Goal: Task Accomplishment & Management: Use online tool/utility

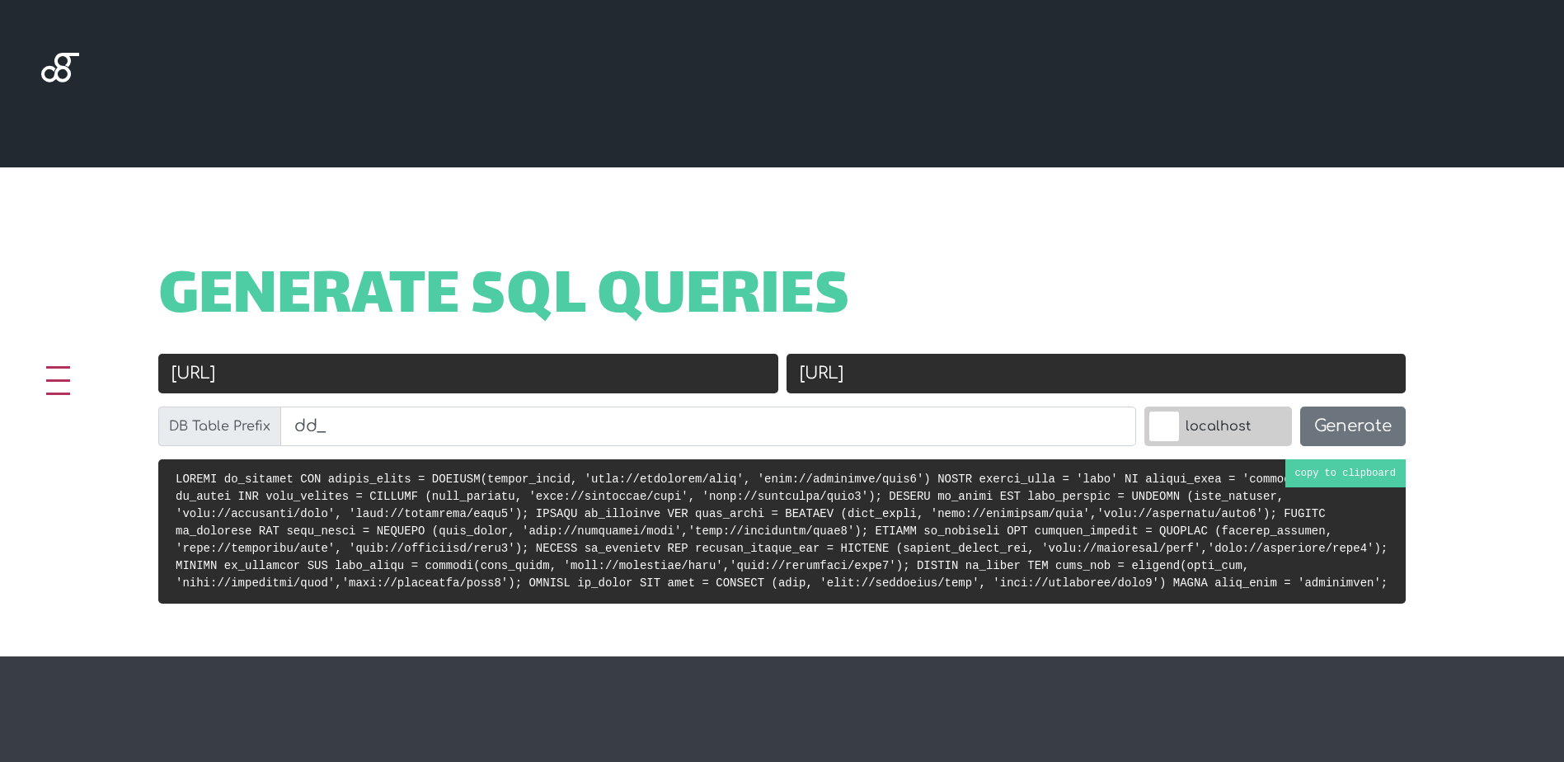
scroll to position [495, 0]
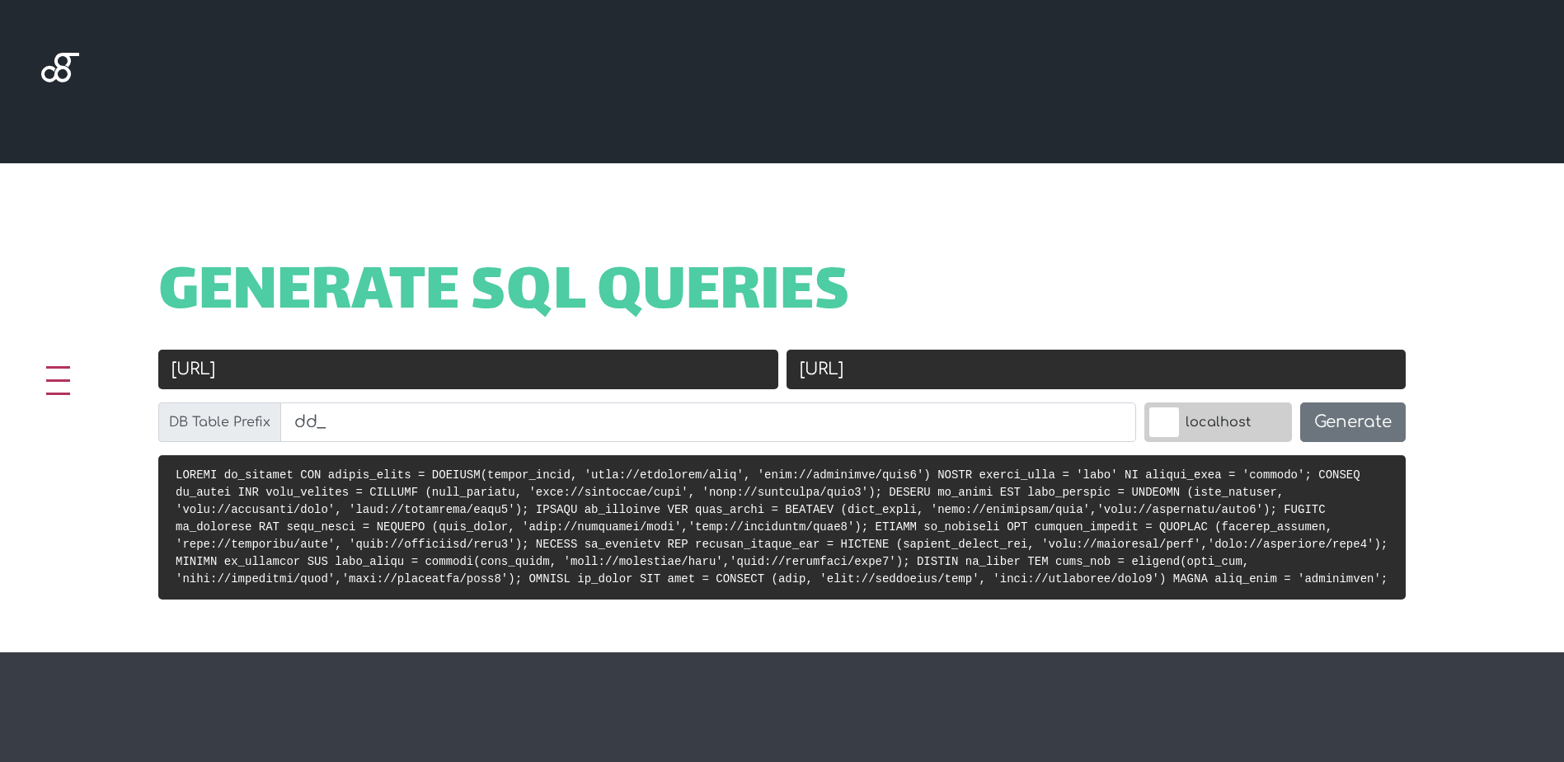
click at [407, 368] on input "http://localhost/mdda" at bounding box center [468, 370] width 620 height 40
paste input "[DOMAIN_NAME]"
type input "[DOMAIN_NAME]"
click at [906, 372] on input "http://localhost/mdda2" at bounding box center [1097, 370] width 620 height 40
paste input "[DOMAIN_NAME]"
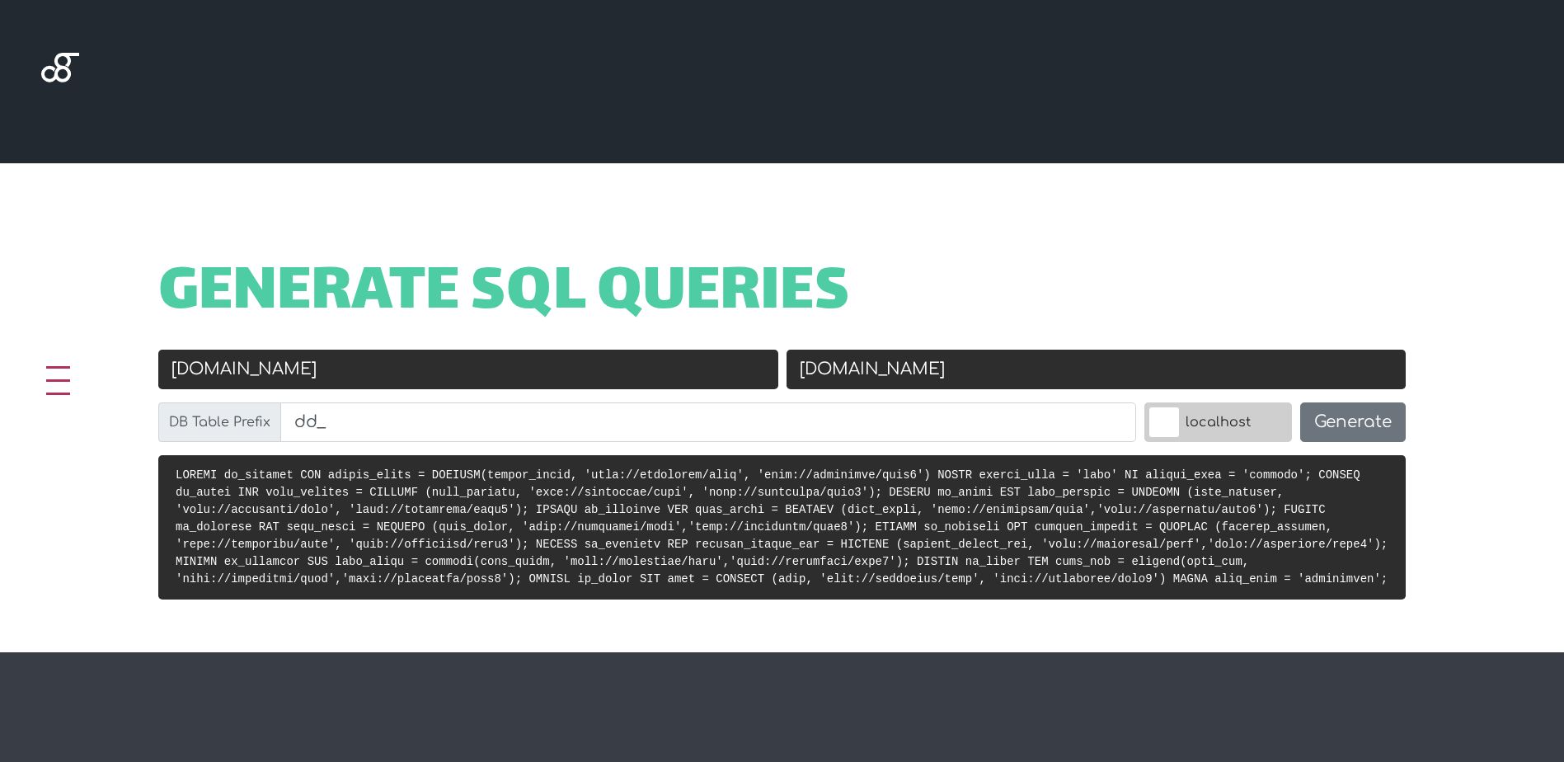
type input "[DOMAIN_NAME]"
click at [176, 369] on input "[DOMAIN_NAME]" at bounding box center [468, 370] width 620 height 40
type input "[DOMAIN_NAME]"
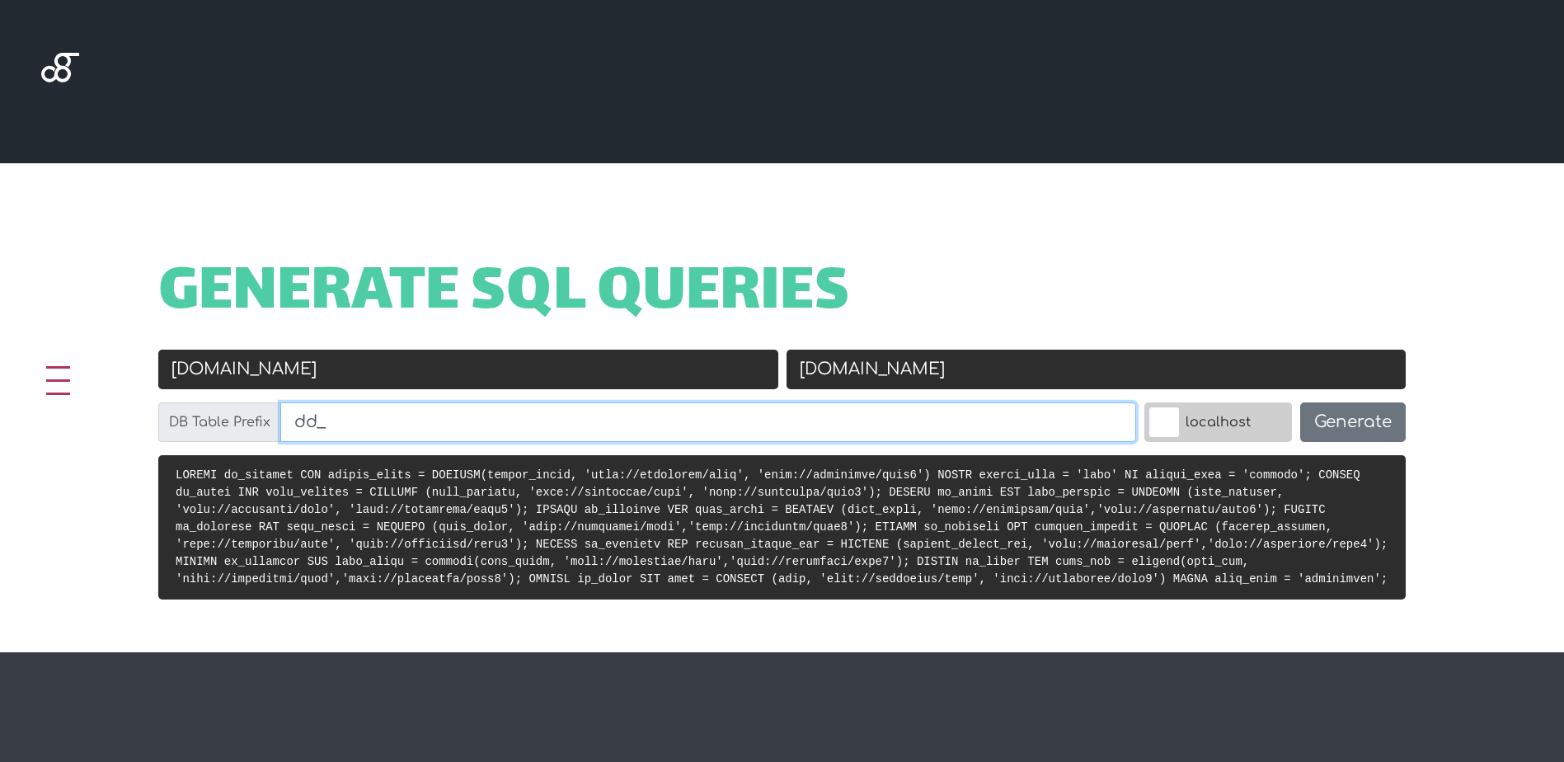
drag, startPoint x: 448, startPoint y: 426, endPoint x: 257, endPoint y: 406, distance: 191.6
click at [257, 406] on div "DB Table Prefix dd_" at bounding box center [647, 422] width 978 height 40
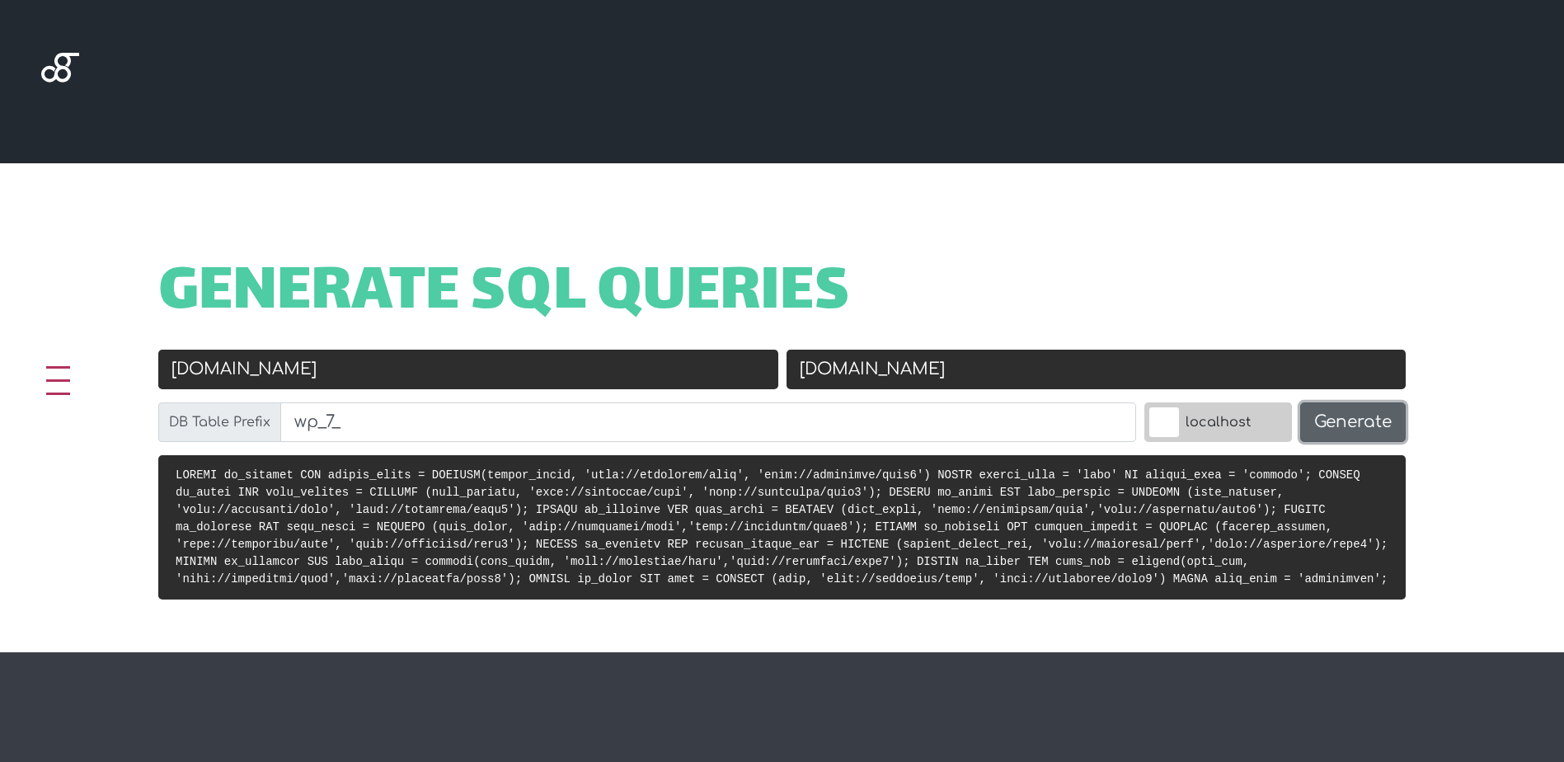
type input "wp_7_"
click at [1350, 425] on button "Generate" at bounding box center [1353, 422] width 106 height 40
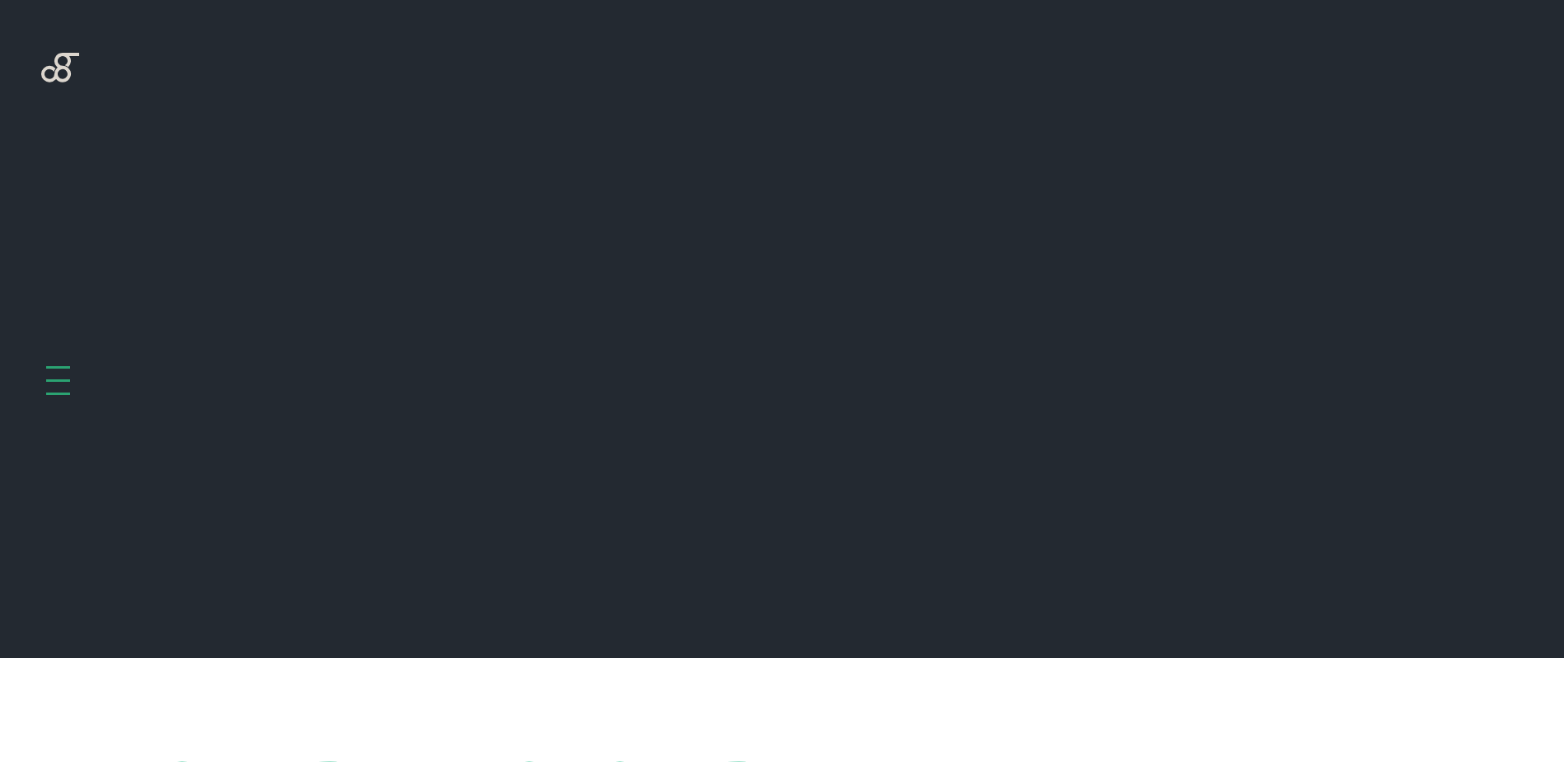
scroll to position [658, 0]
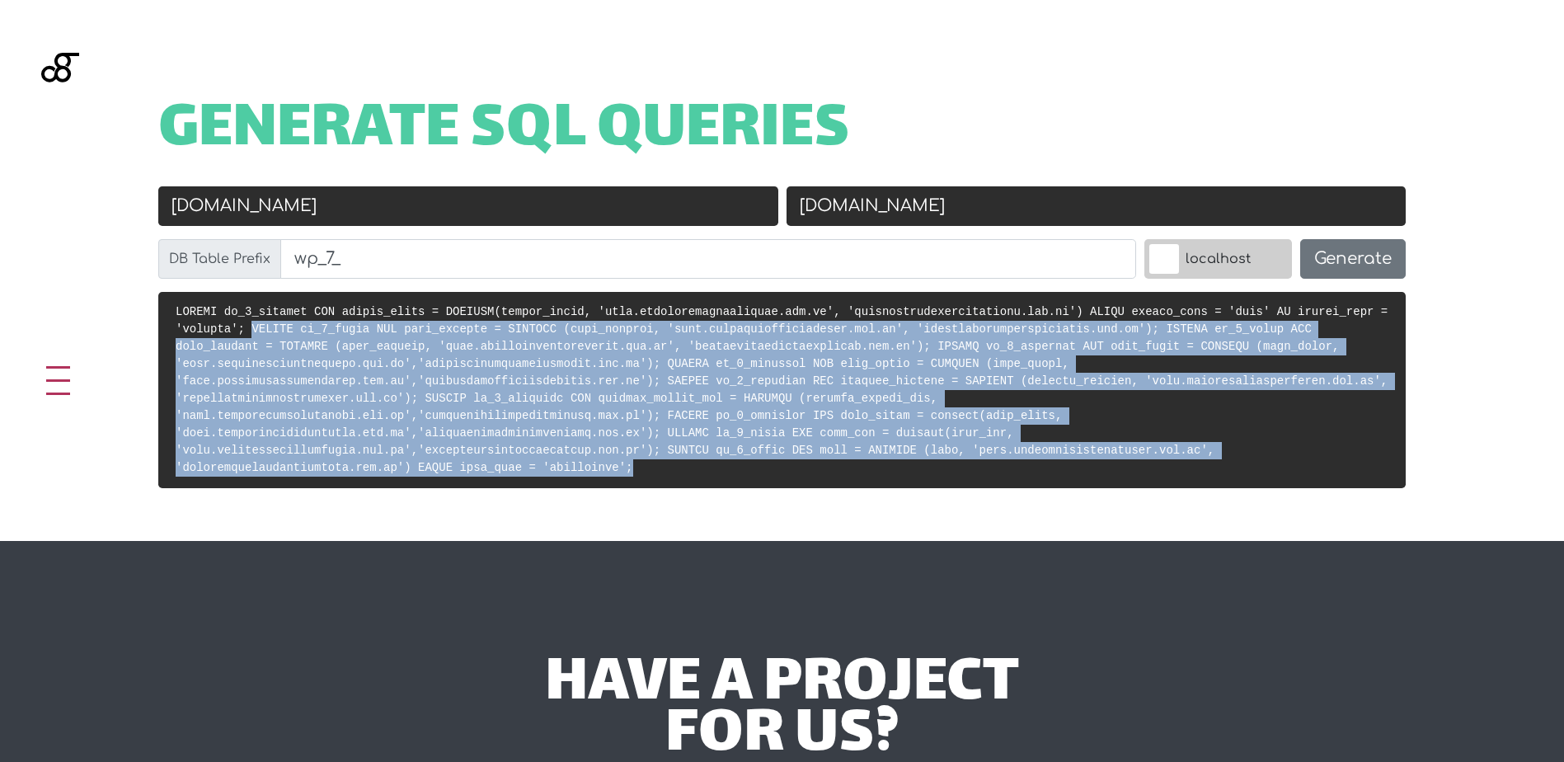
drag, startPoint x: 383, startPoint y: 445, endPoint x: 149, endPoint y: 320, distance: 264.9
click at [142, 324] on div at bounding box center [782, 396] width 1314 height 209
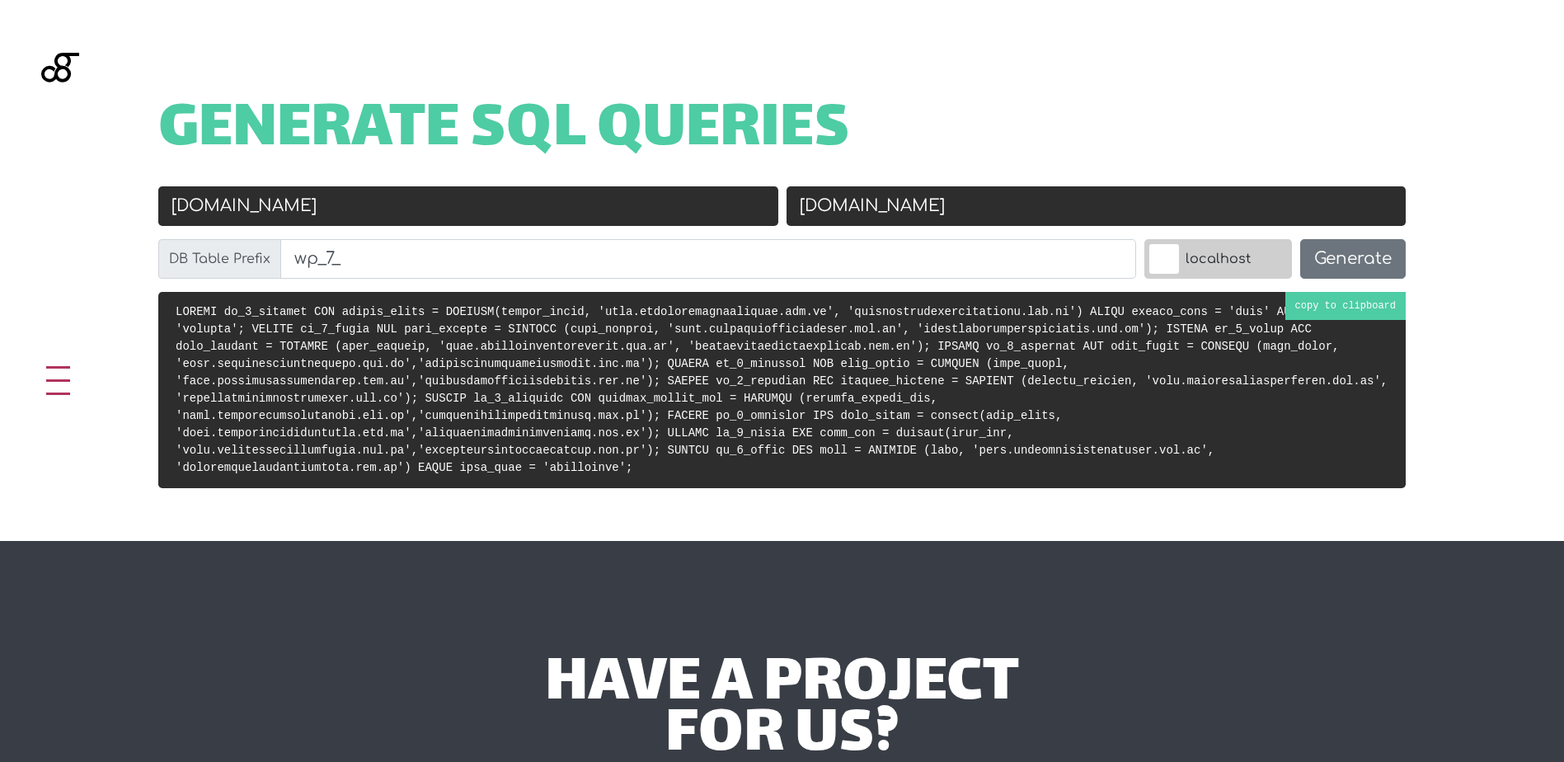
click at [1347, 304] on pre at bounding box center [782, 390] width 1248 height 196
click at [61, 397] on div "Generate SQL Queries Old URL [DOMAIN_NAME] New URL [DOMAIN_NAME] DB Table Prefi…" at bounding box center [782, 270] width 1564 height 541
click at [57, 387] on div at bounding box center [58, 380] width 24 height 29
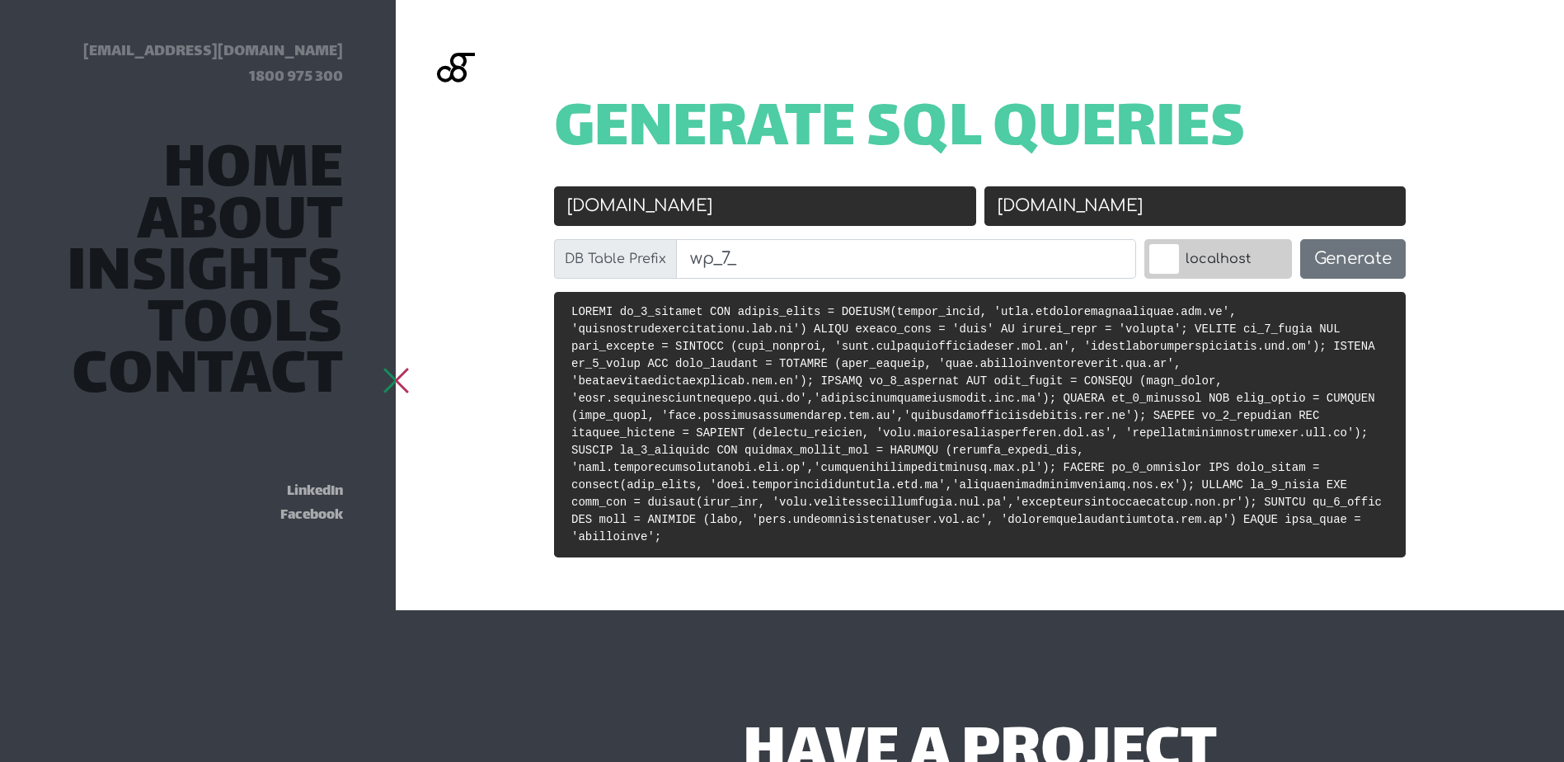
click at [397, 389] on div at bounding box center [396, 380] width 24 height 29
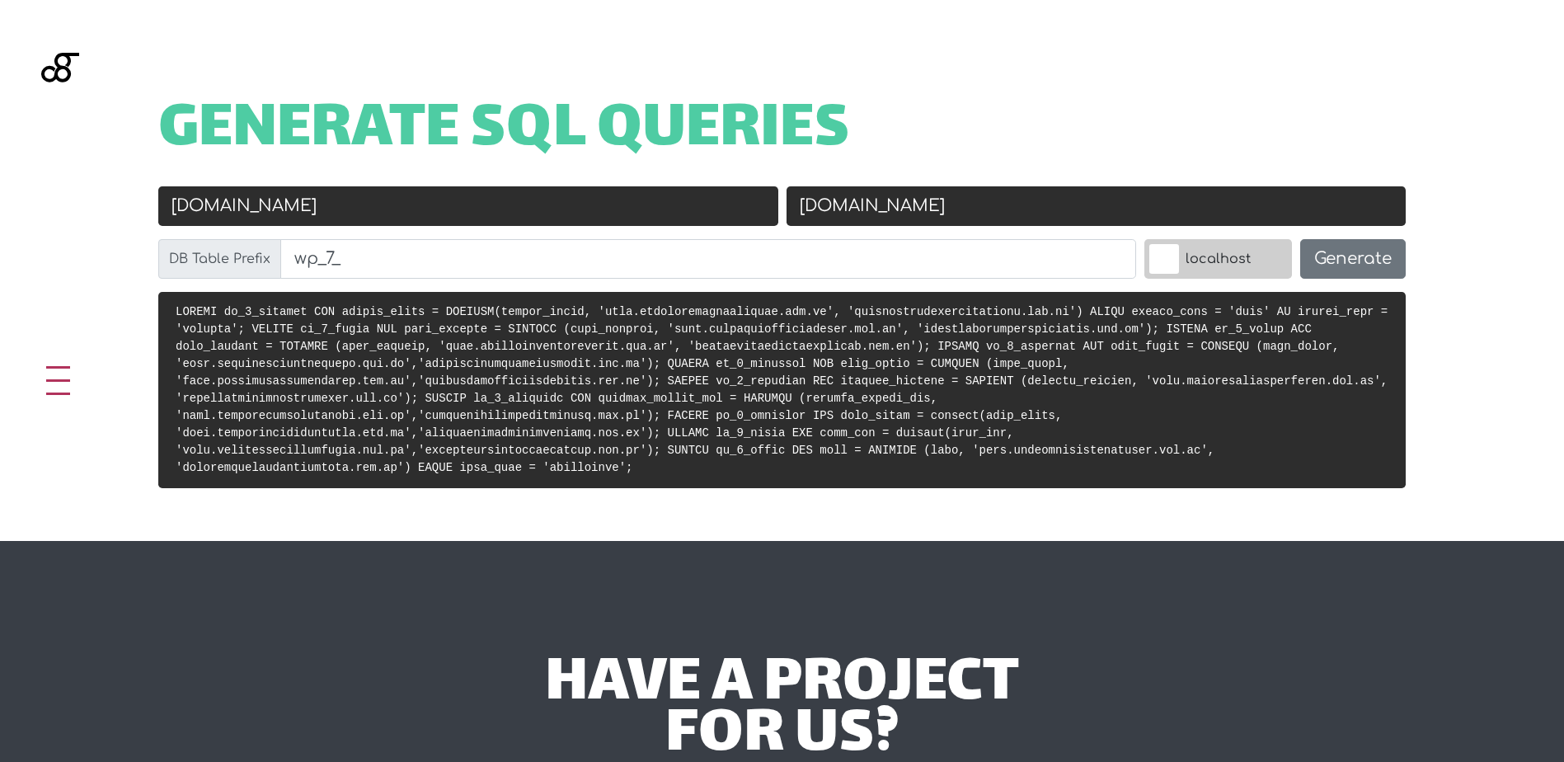
drag, startPoint x: 1088, startPoint y: 211, endPoint x: 683, endPoint y: 189, distance: 405.5
click at [683, 189] on div "Old URL [DOMAIN_NAME] New URL [DOMAIN_NAME] DB Table Prefix wp_7_ localhost Gen…" at bounding box center [782, 239] width 1256 height 106
